Goal: Information Seeking & Learning: Understand process/instructions

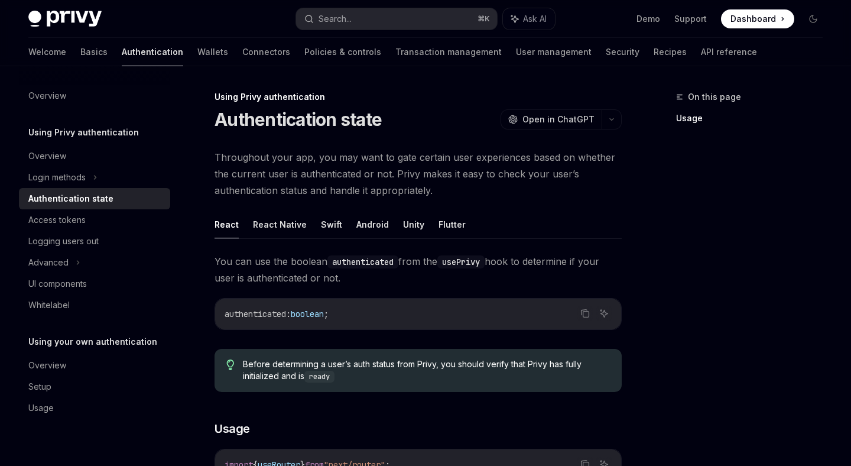
scroll to position [20, 0]
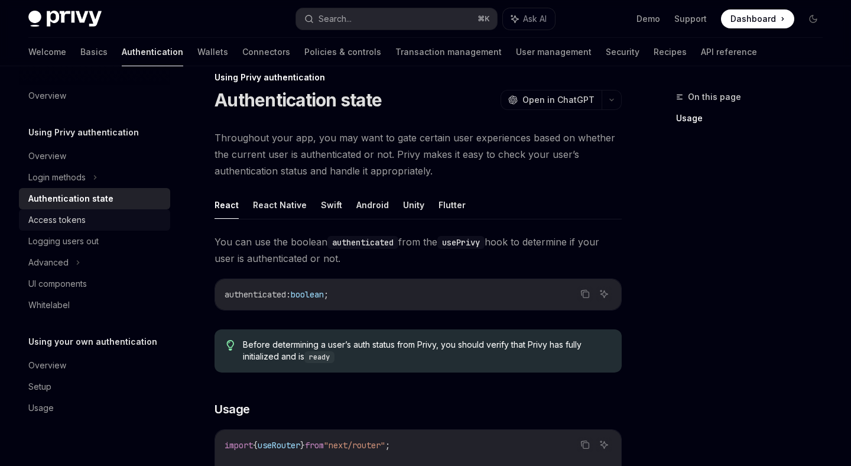
click at [131, 222] on div "Access tokens" at bounding box center [95, 220] width 135 height 14
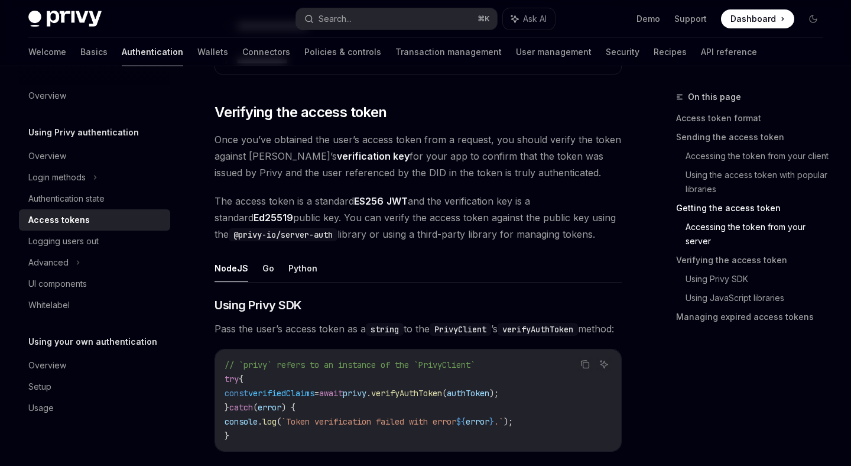
scroll to position [1831, 0]
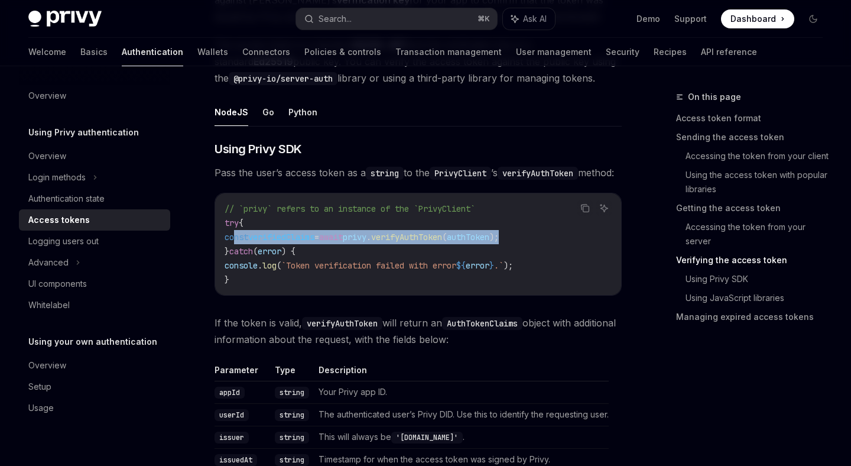
drag, startPoint x: 542, startPoint y: 248, endPoint x: 235, endPoint y: 249, distance: 306.8
click at [235, 242] on span "const verifiedClaims = await privy . verifyAuthToken ( authToken );" at bounding box center [362, 237] width 274 height 11
copy span "const verifiedClaims = await privy . verifyAuthToken ( authToken );"
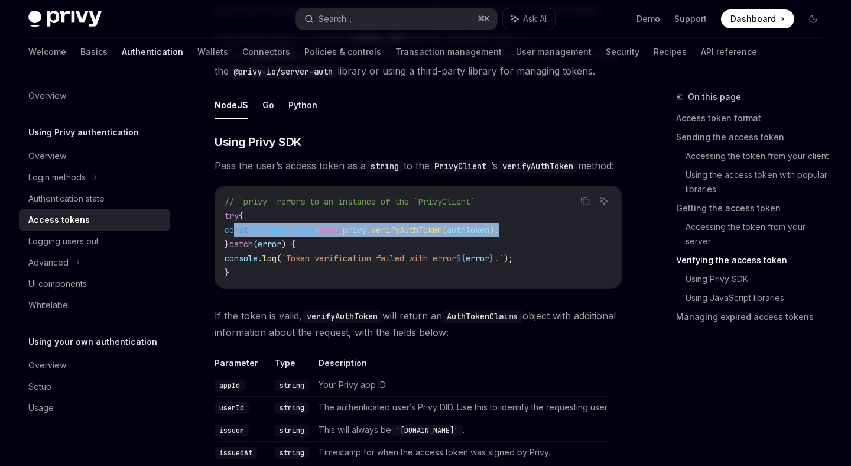
scroll to position [1839, 0]
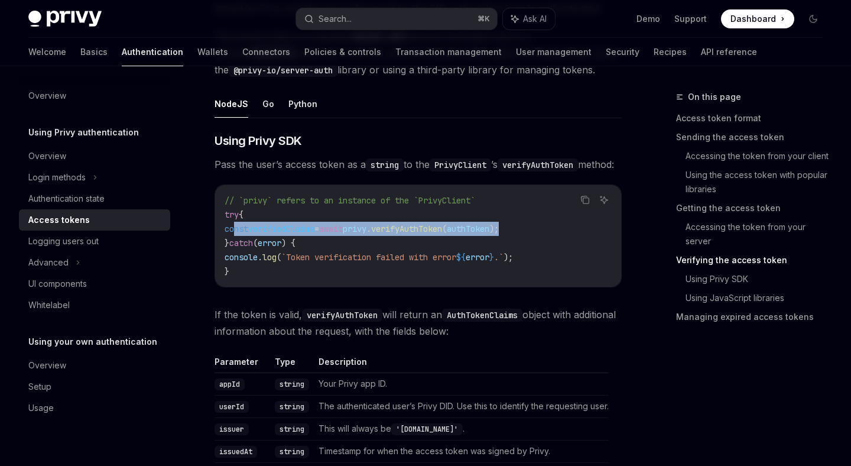
click at [504, 207] on div "// `privy` refers to an instance of the `PrivyClient` try { const verifiedClaim…" at bounding box center [418, 236] width 406 height 102
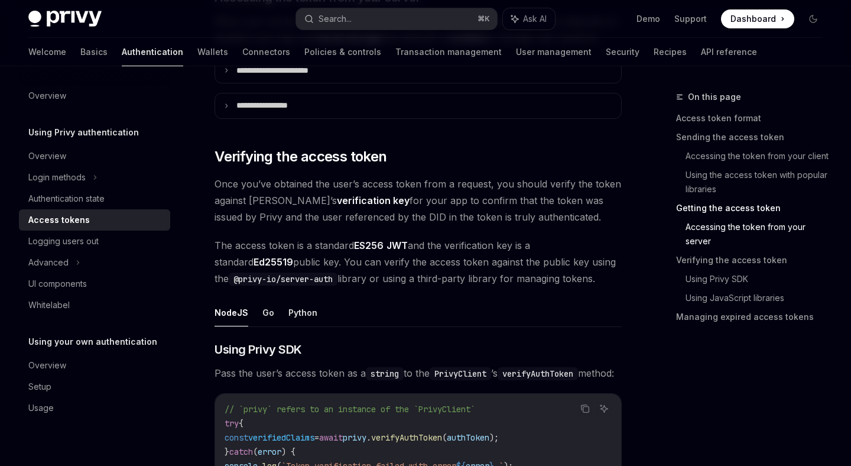
scroll to position [1630, 0]
click at [266, 314] on button "Go" at bounding box center [268, 313] width 12 height 28
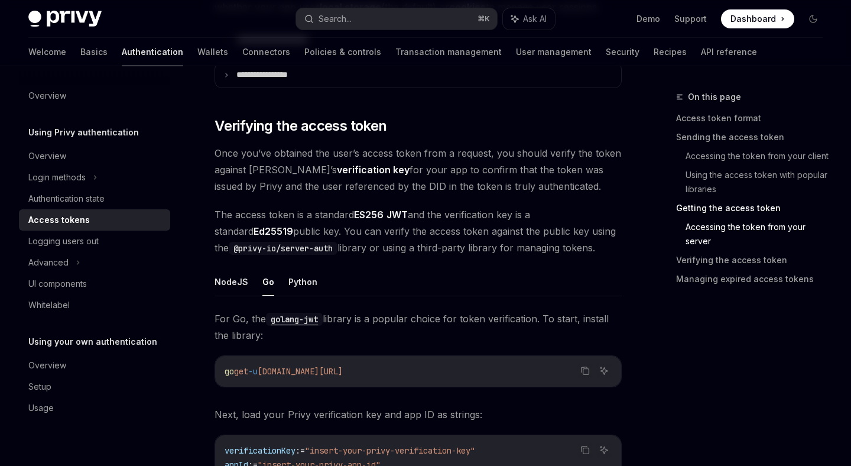
scroll to position [1665, 0]
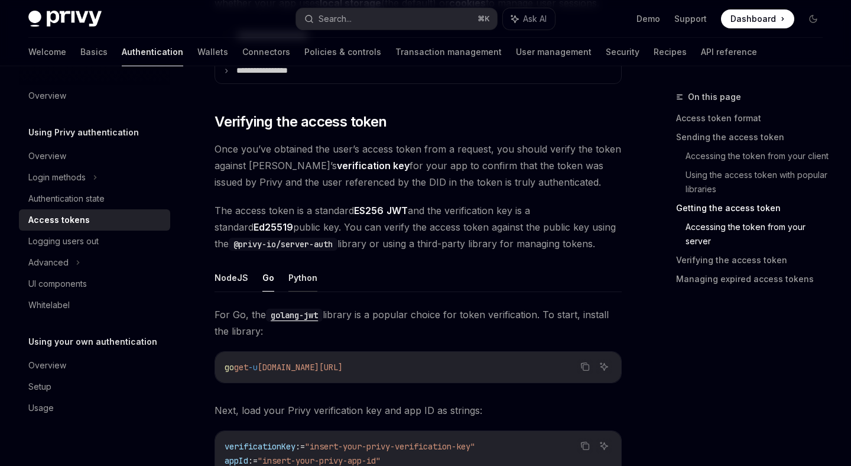
click at [304, 271] on button "Python" at bounding box center [302, 278] width 29 height 28
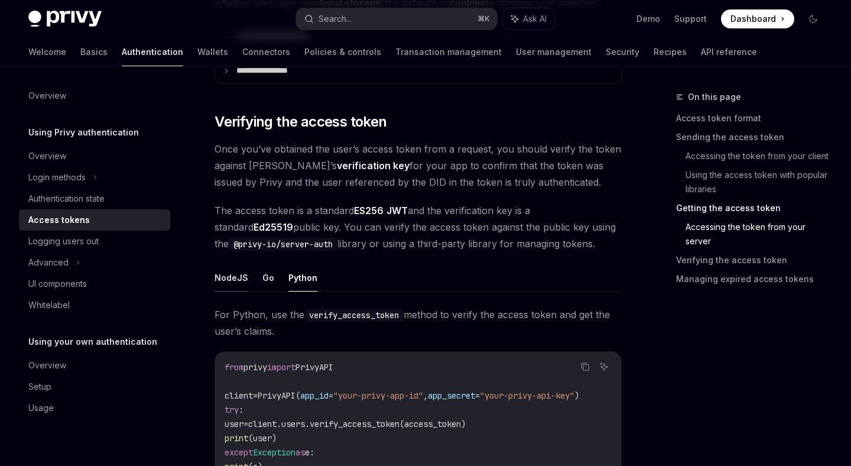
click at [226, 275] on button "NodeJS" at bounding box center [232, 278] width 34 height 28
type textarea "*"
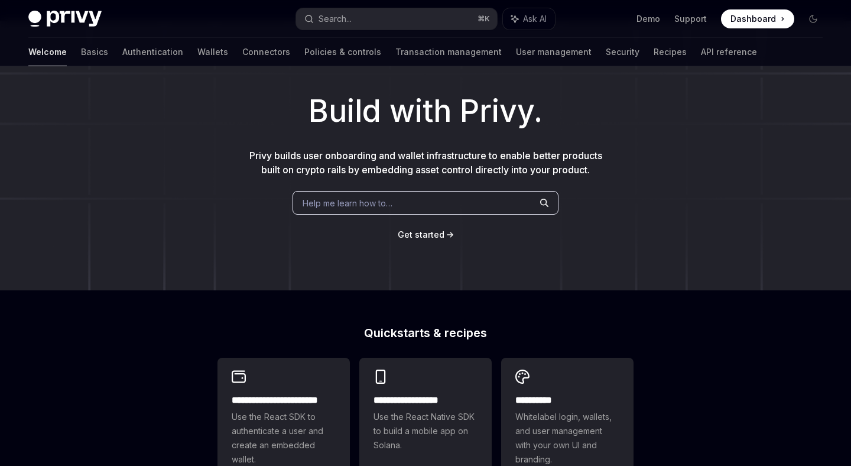
scroll to position [143, 0]
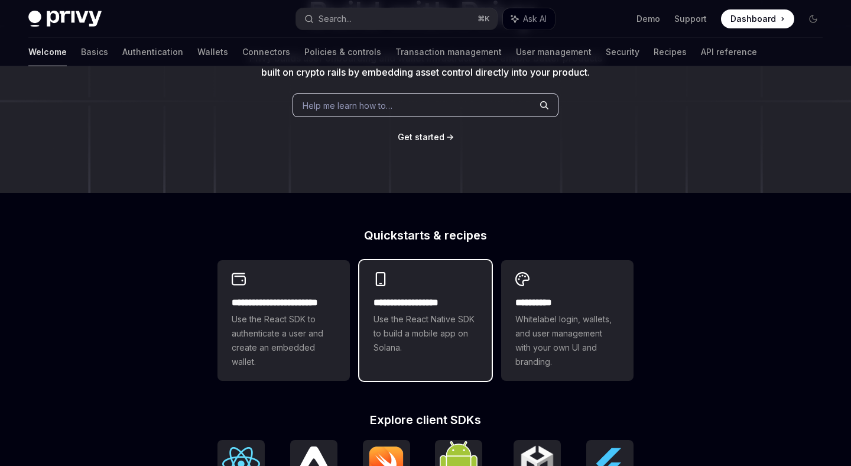
click at [440, 332] on span "Use the React Native SDK to build a mobile app on Solana." at bounding box center [426, 333] width 104 height 43
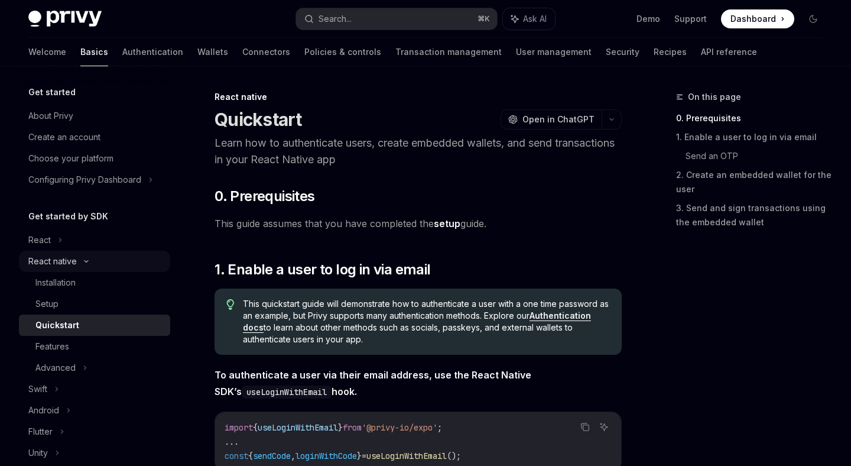
click at [57, 258] on div "React native" at bounding box center [52, 261] width 48 height 14
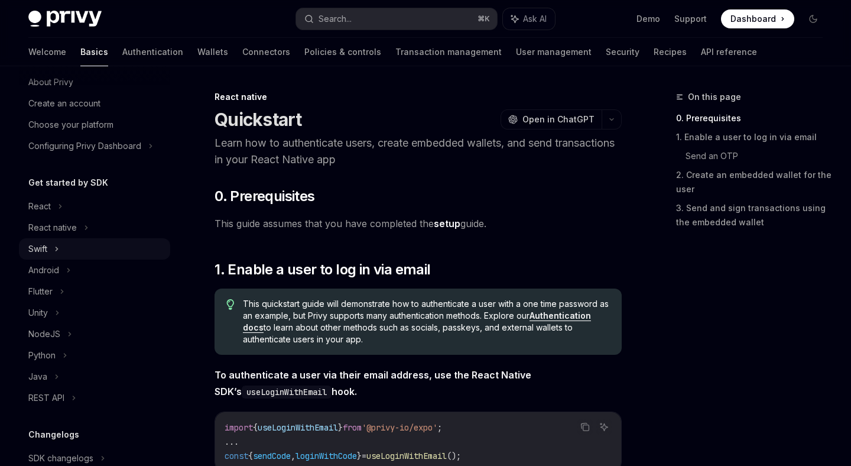
scroll to position [35, 0]
click at [50, 334] on div "NodeJS" at bounding box center [44, 333] width 32 height 14
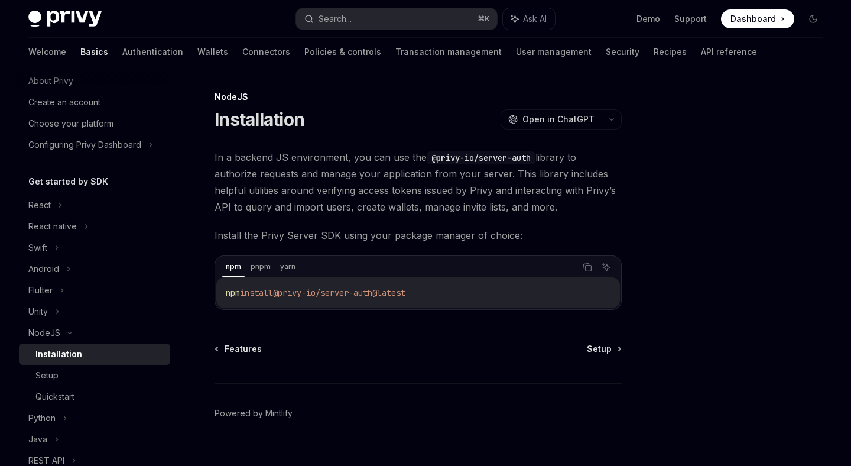
scroll to position [20, 0]
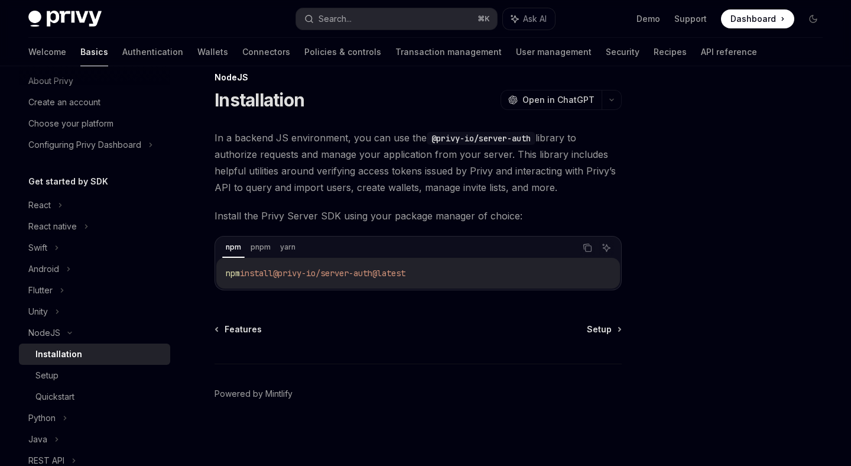
click at [588, 312] on div "NodeJS Installation OpenAI Open in ChatGPT OpenAI Open in ChatGPT In a backend …" at bounding box center [308, 267] width 634 height 395
click at [588, 325] on span "Setup" at bounding box center [599, 329] width 25 height 12
type textarea "*"
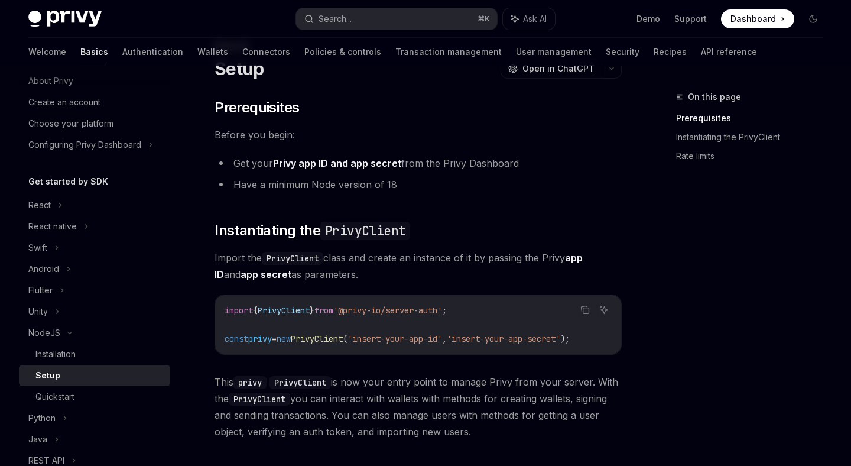
scroll to position [56, 0]
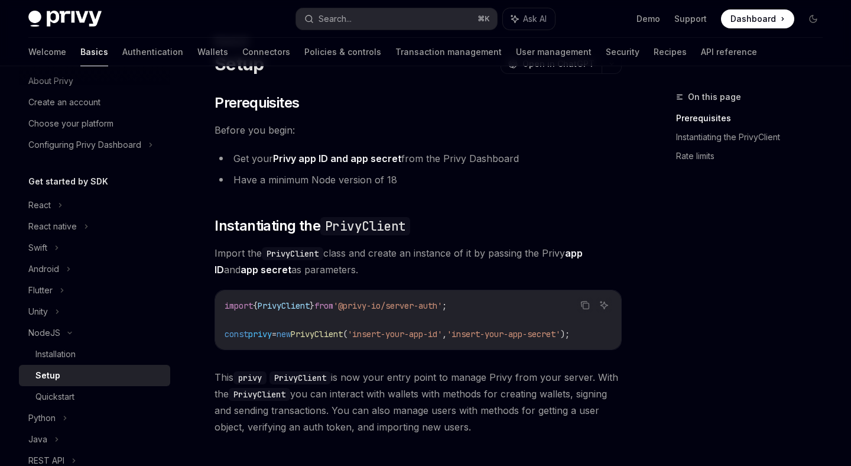
click at [291, 308] on span "PrivyClient" at bounding box center [284, 305] width 52 height 11
copy span "PrivyClient"
click at [417, 304] on span "'@privy-io/server-auth'" at bounding box center [387, 305] width 109 height 11
click at [583, 306] on icon "Copy the contents from the code block" at bounding box center [584, 304] width 9 height 9
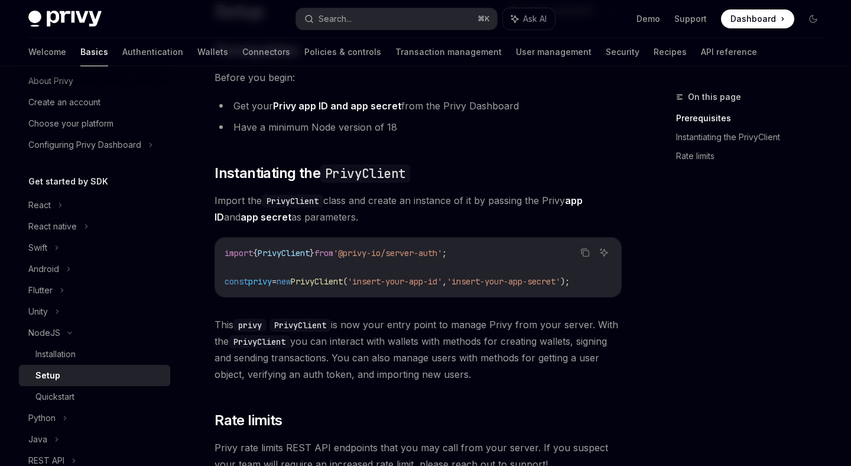
scroll to position [0, 0]
